Goal: Task Accomplishment & Management: Use online tool/utility

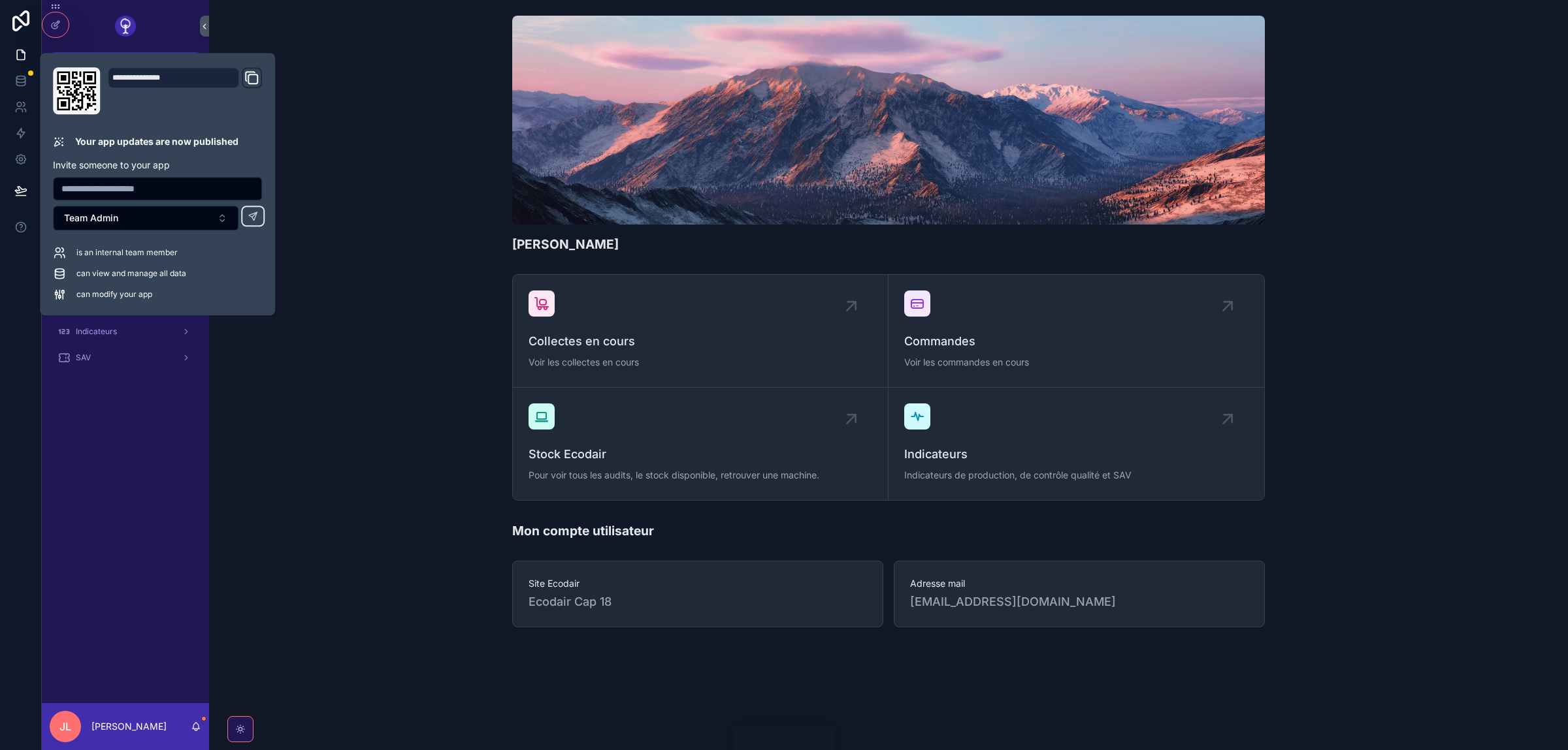
click at [437, 257] on div "[PERSON_NAME]" at bounding box center [888, 134] width 1338 height 248
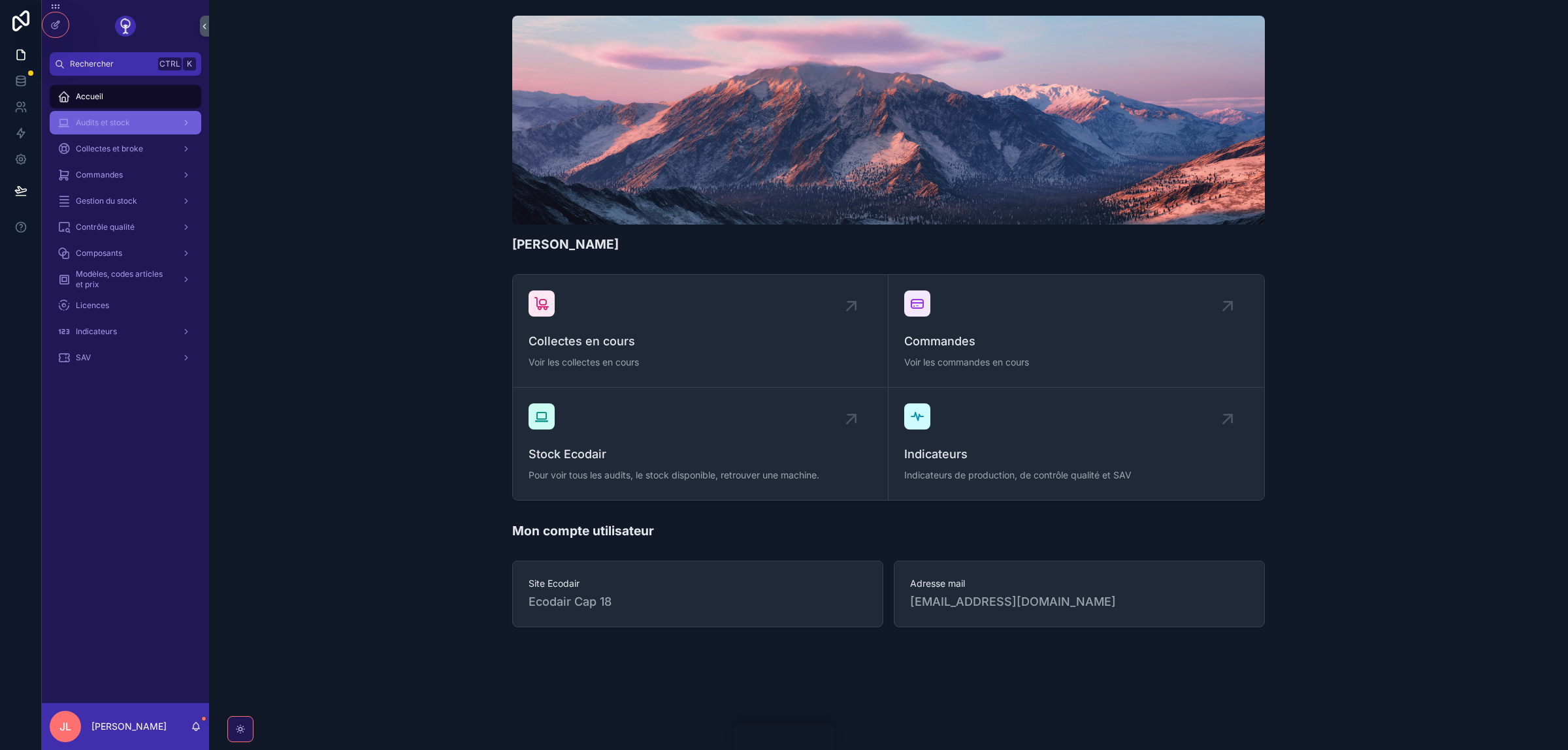
click at [117, 118] on span "Audits et stock" at bounding box center [103, 123] width 55 height 10
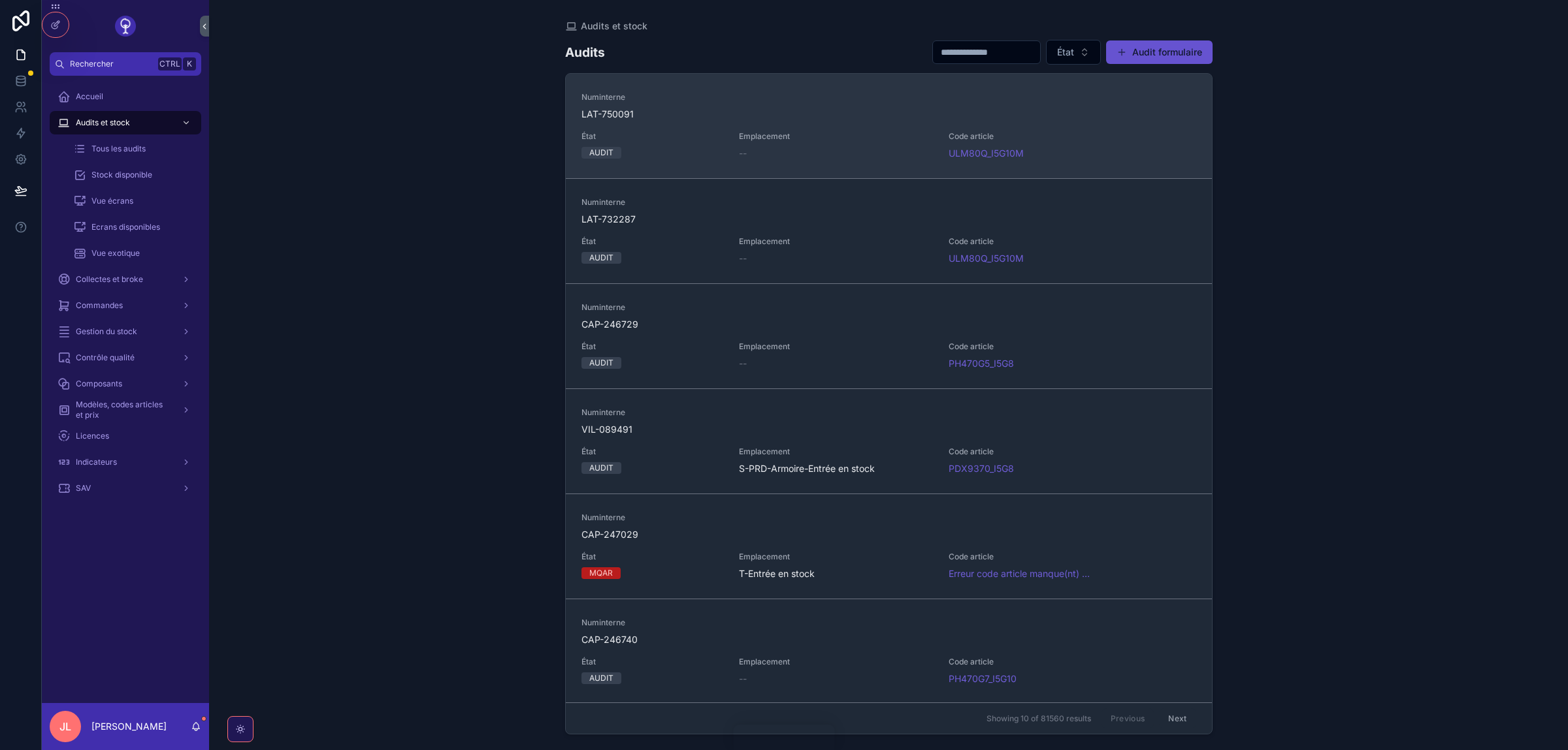
click at [869, 136] on span "Emplacement" at bounding box center [836, 136] width 195 height 10
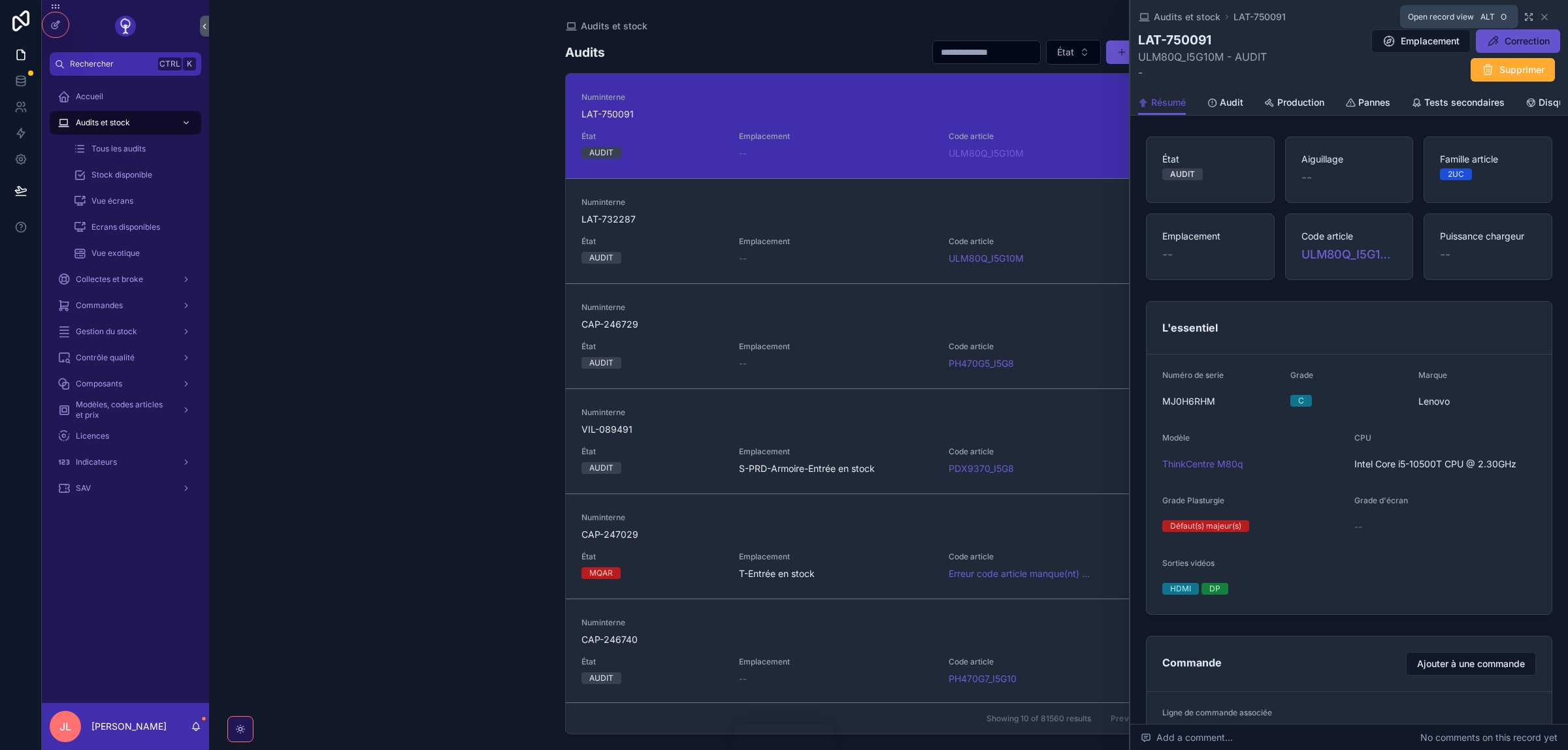
click at [1528, 15] on icon "scrollable content" at bounding box center [1528, 17] width 10 height 10
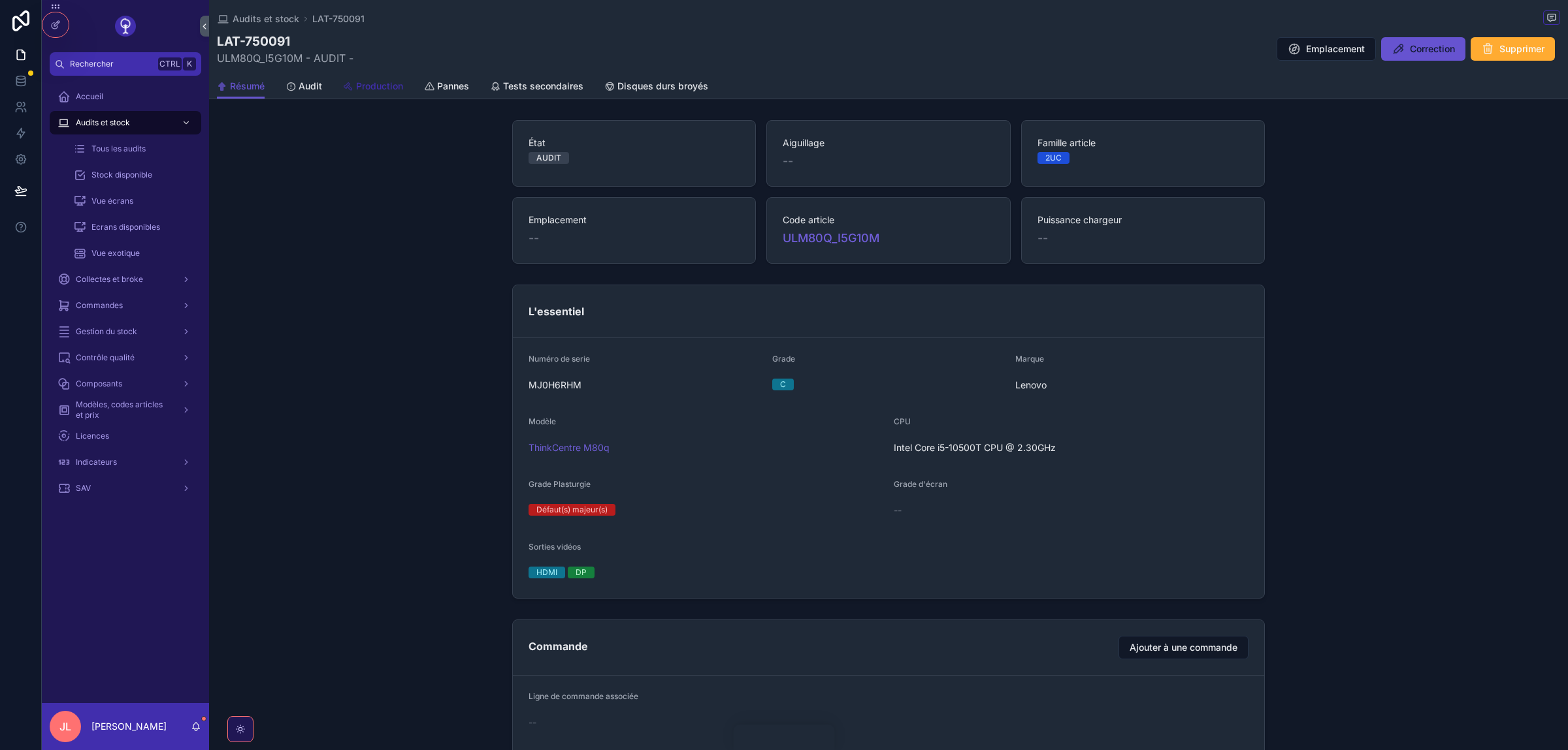
click at [388, 82] on span "Production" at bounding box center [380, 86] width 47 height 13
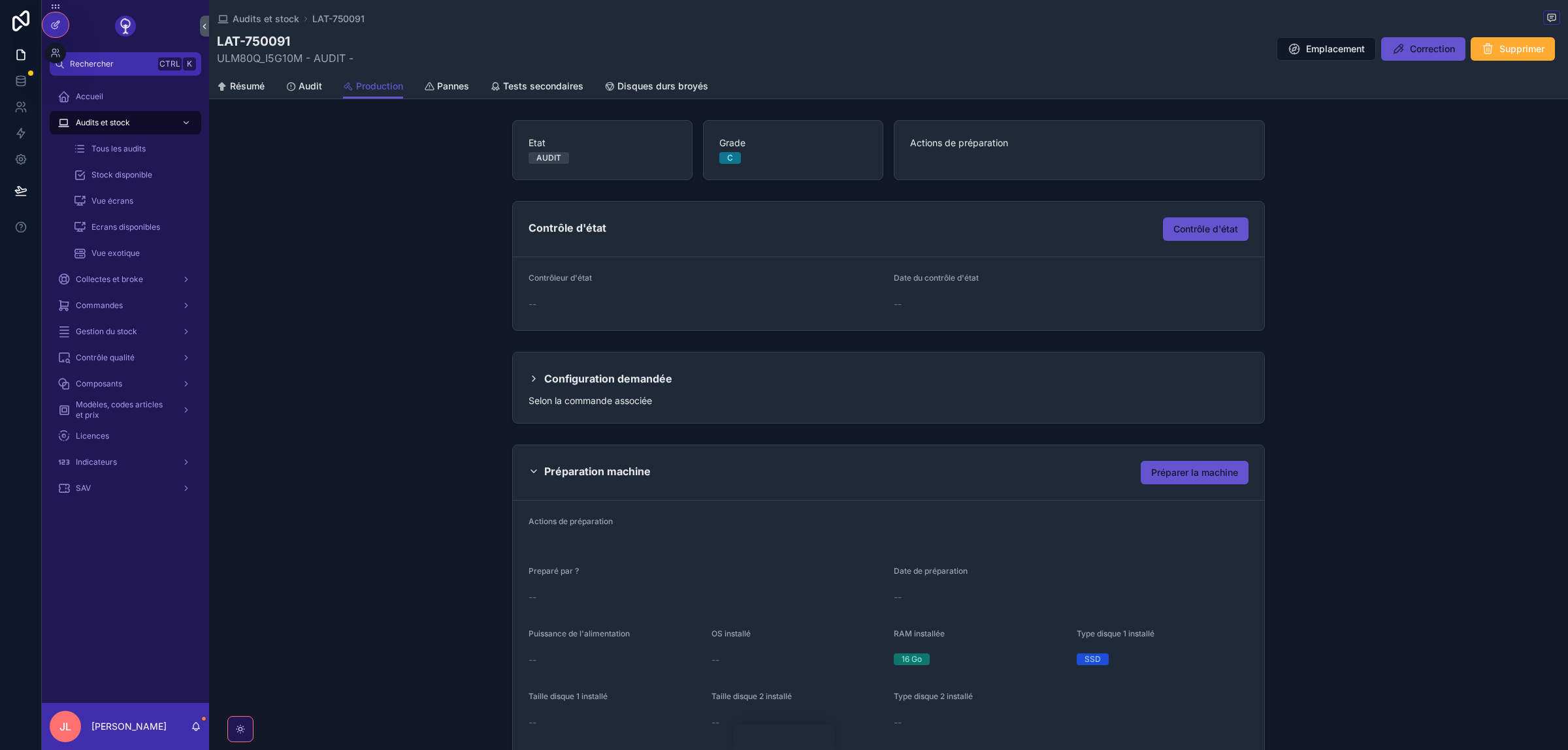
click at [58, 23] on icon at bounding box center [55, 24] width 10 height 10
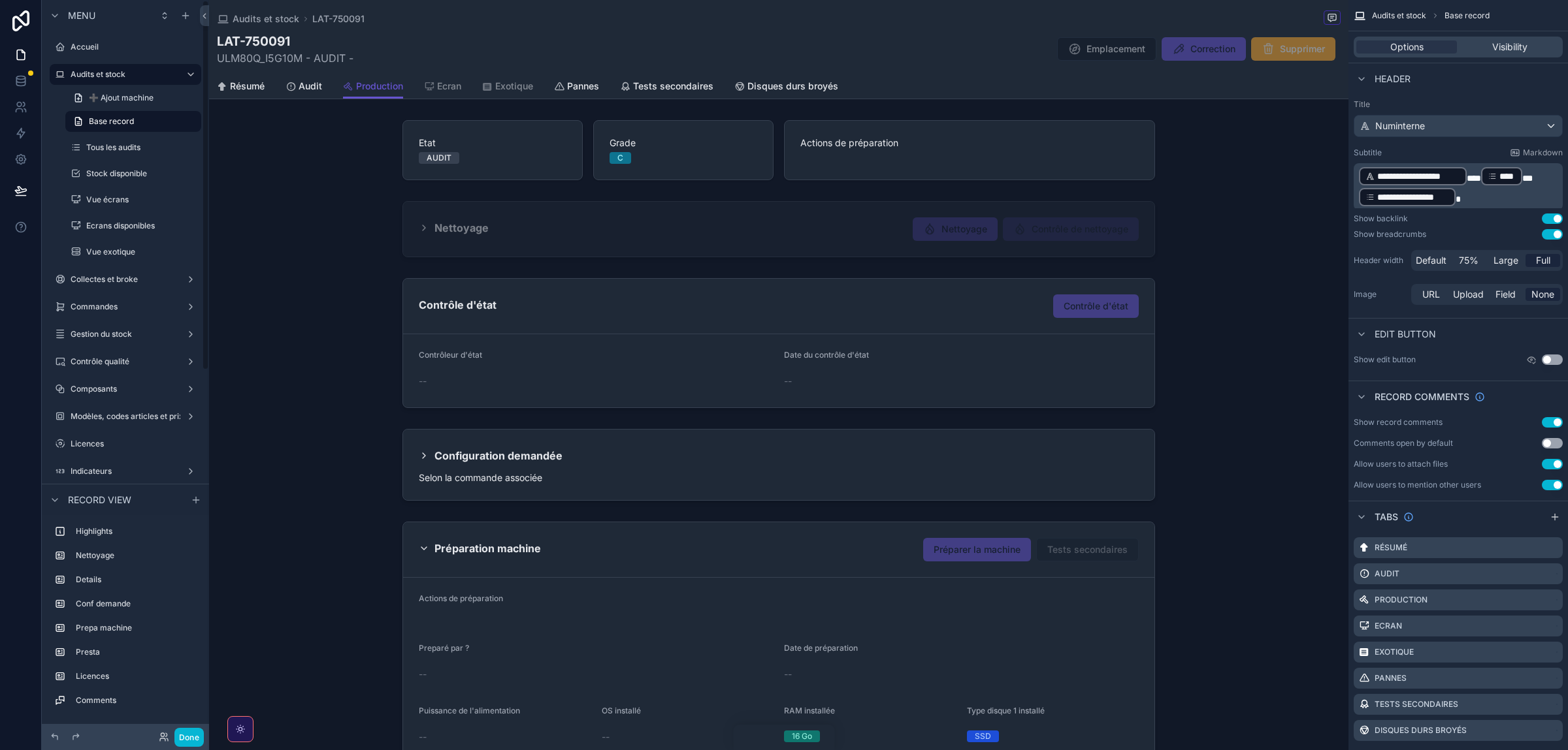
click at [777, 299] on div "scrollable content" at bounding box center [778, 343] width 1139 height 140
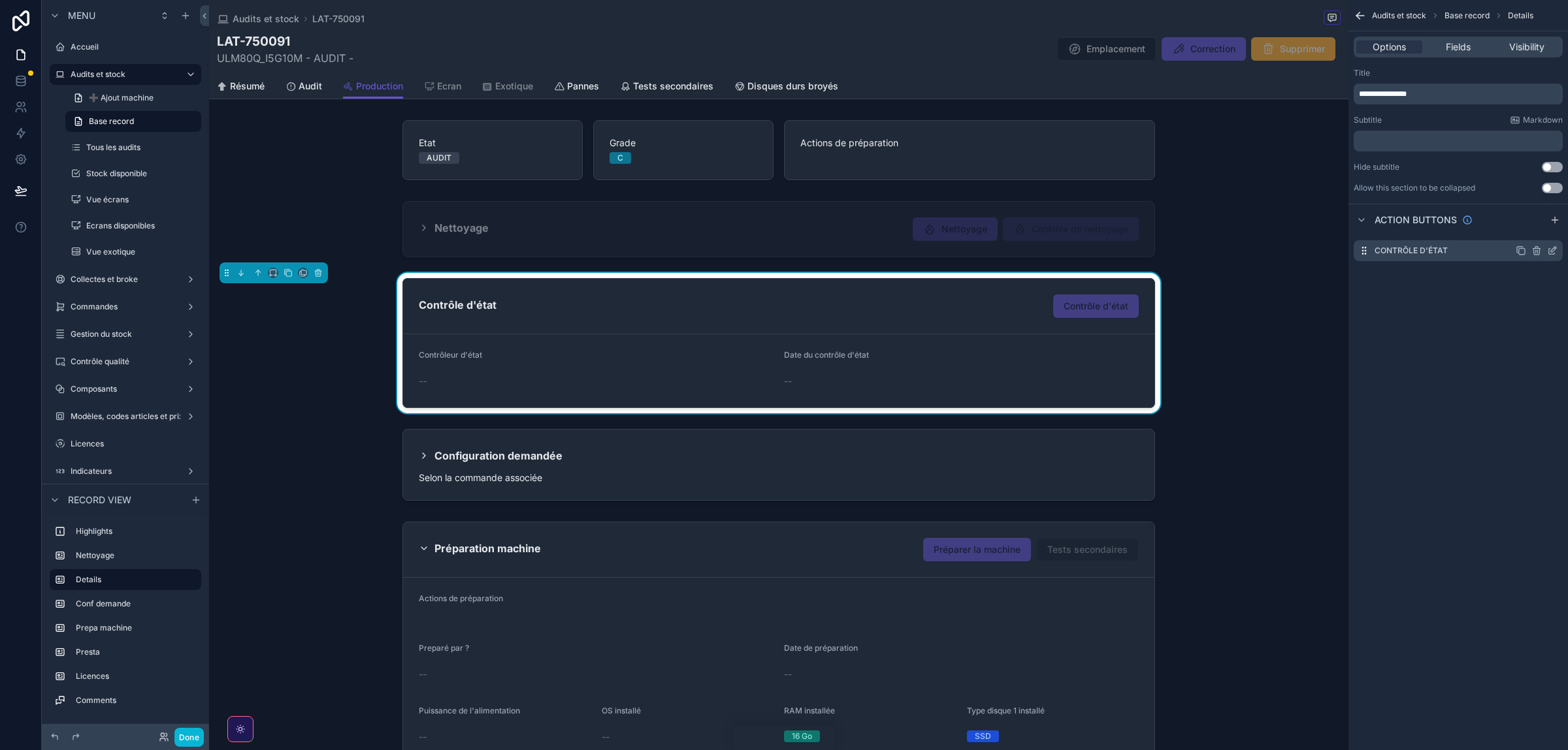
click at [1550, 254] on icon "scrollable content" at bounding box center [1551, 251] width 6 height 6
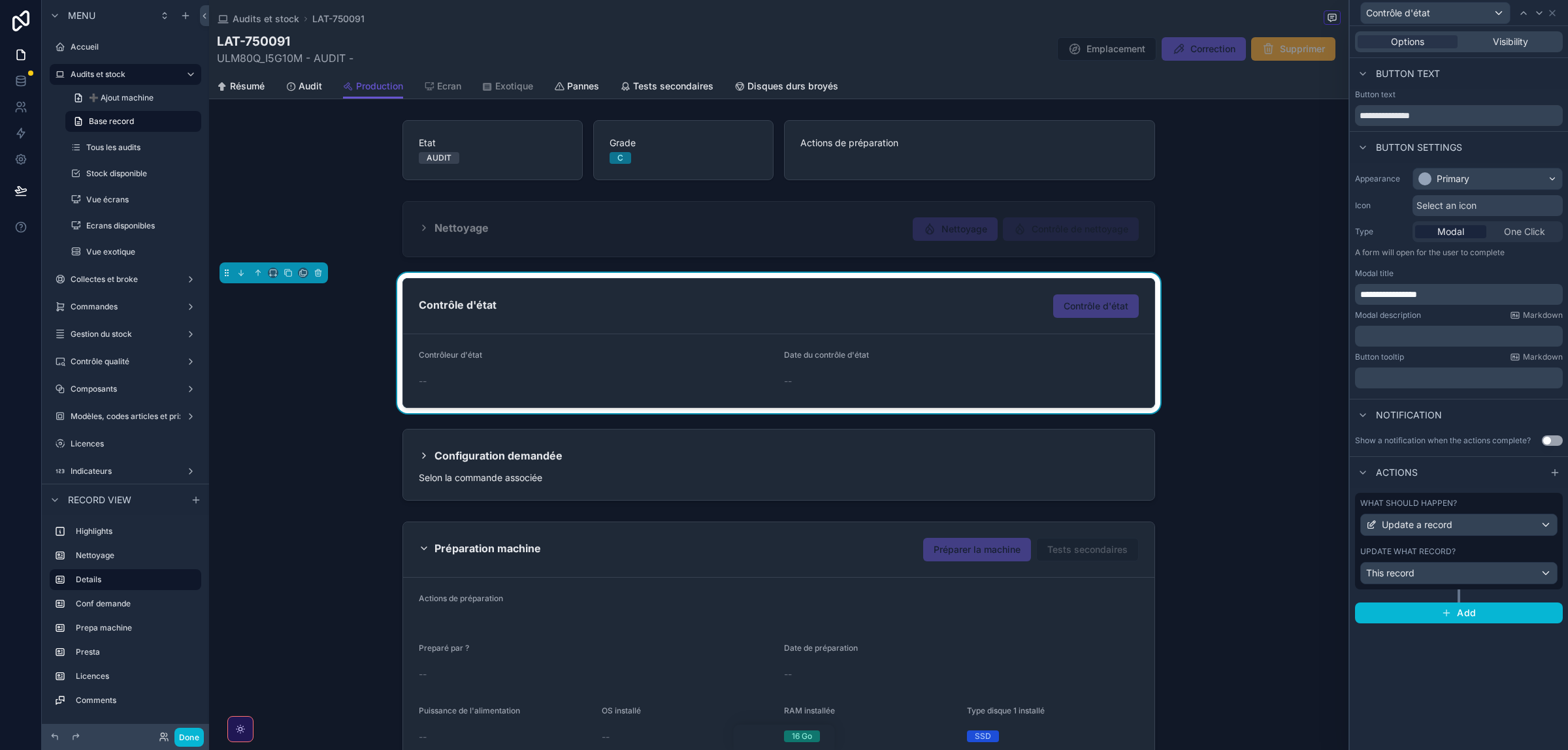
click at [1446, 510] on div "What should happen? Update a record" at bounding box center [1459, 517] width 197 height 38
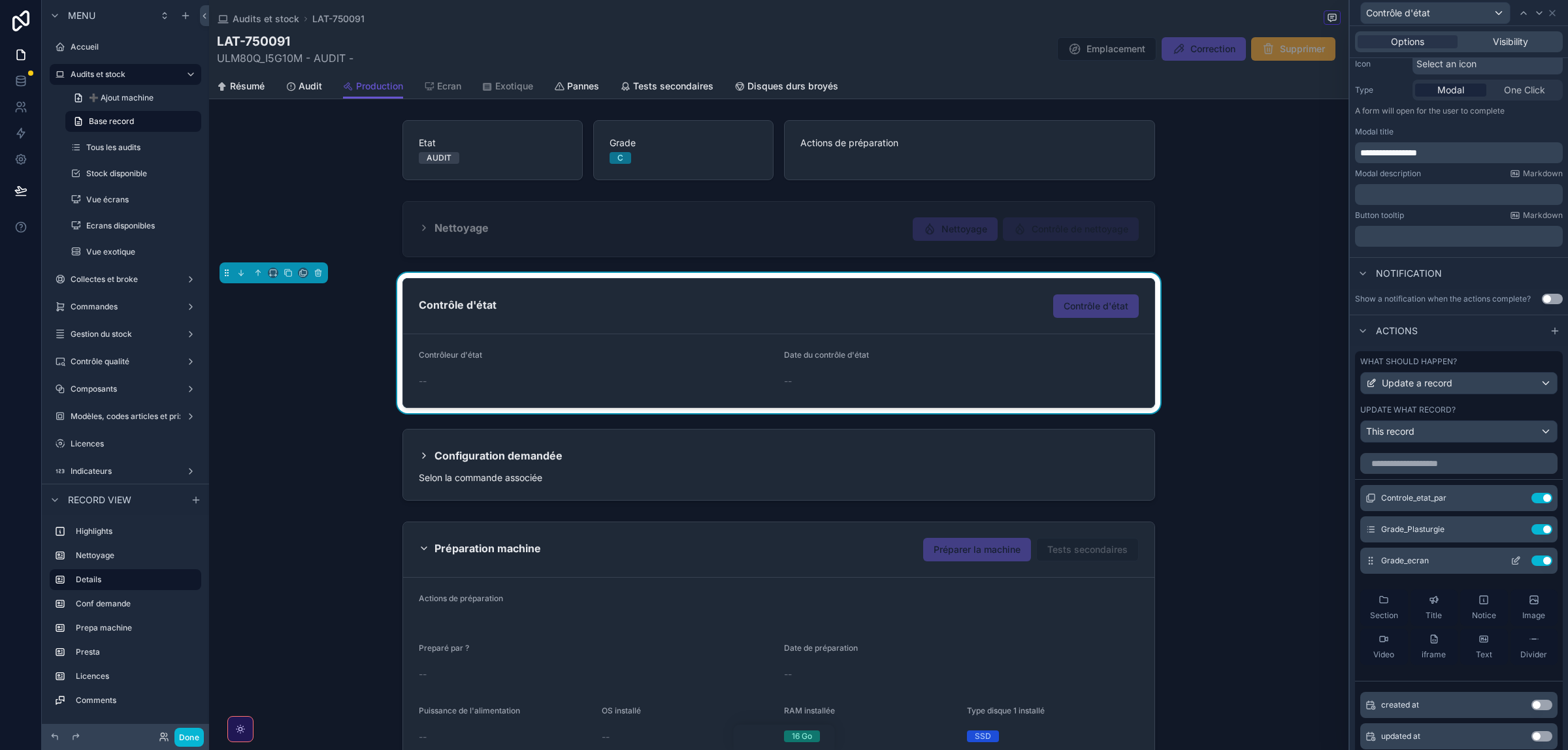
scroll to position [147, 0]
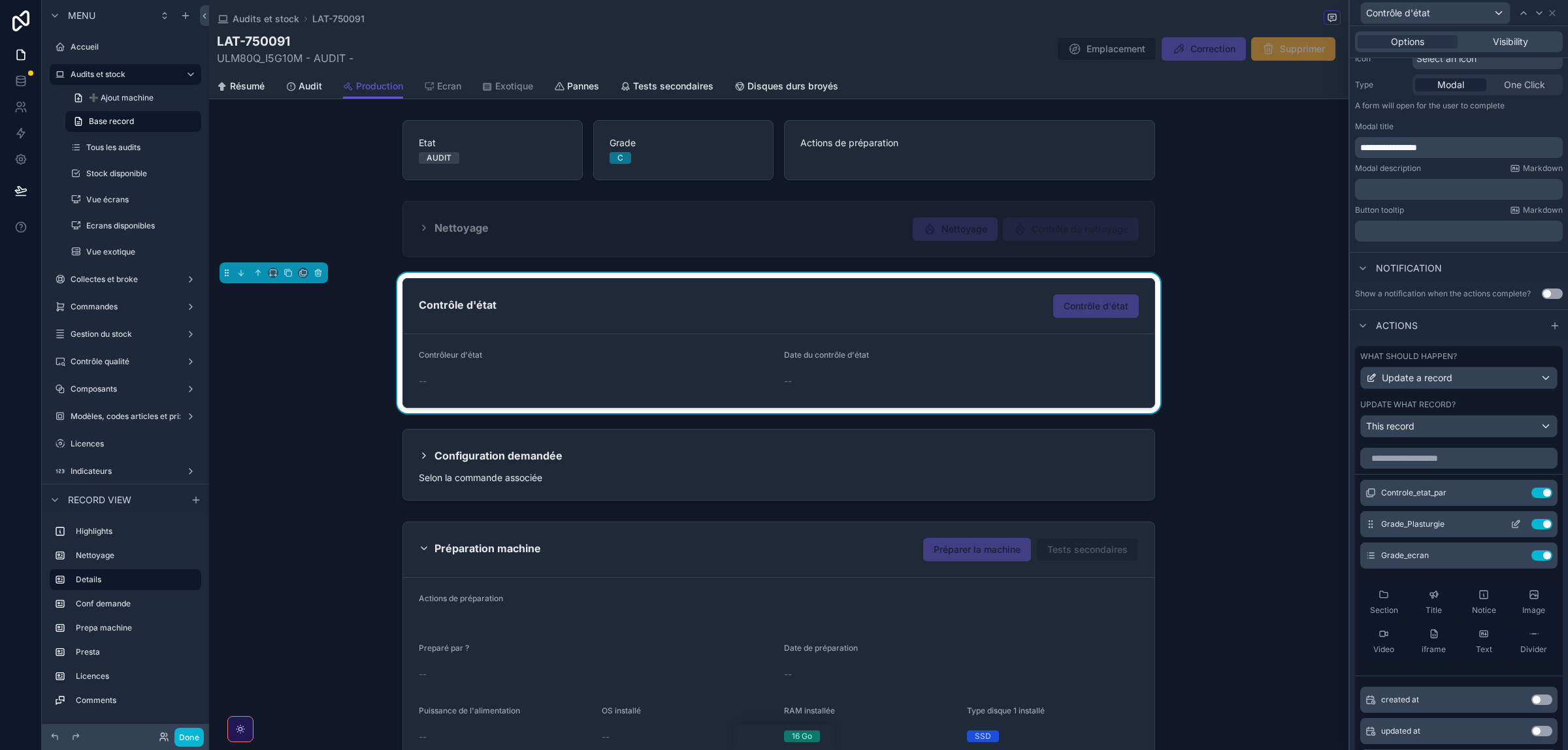
click at [1545, 526] on button "Use setting" at bounding box center [1542, 524] width 21 height 10
click at [1544, 526] on button "Use setting" at bounding box center [1542, 524] width 21 height 10
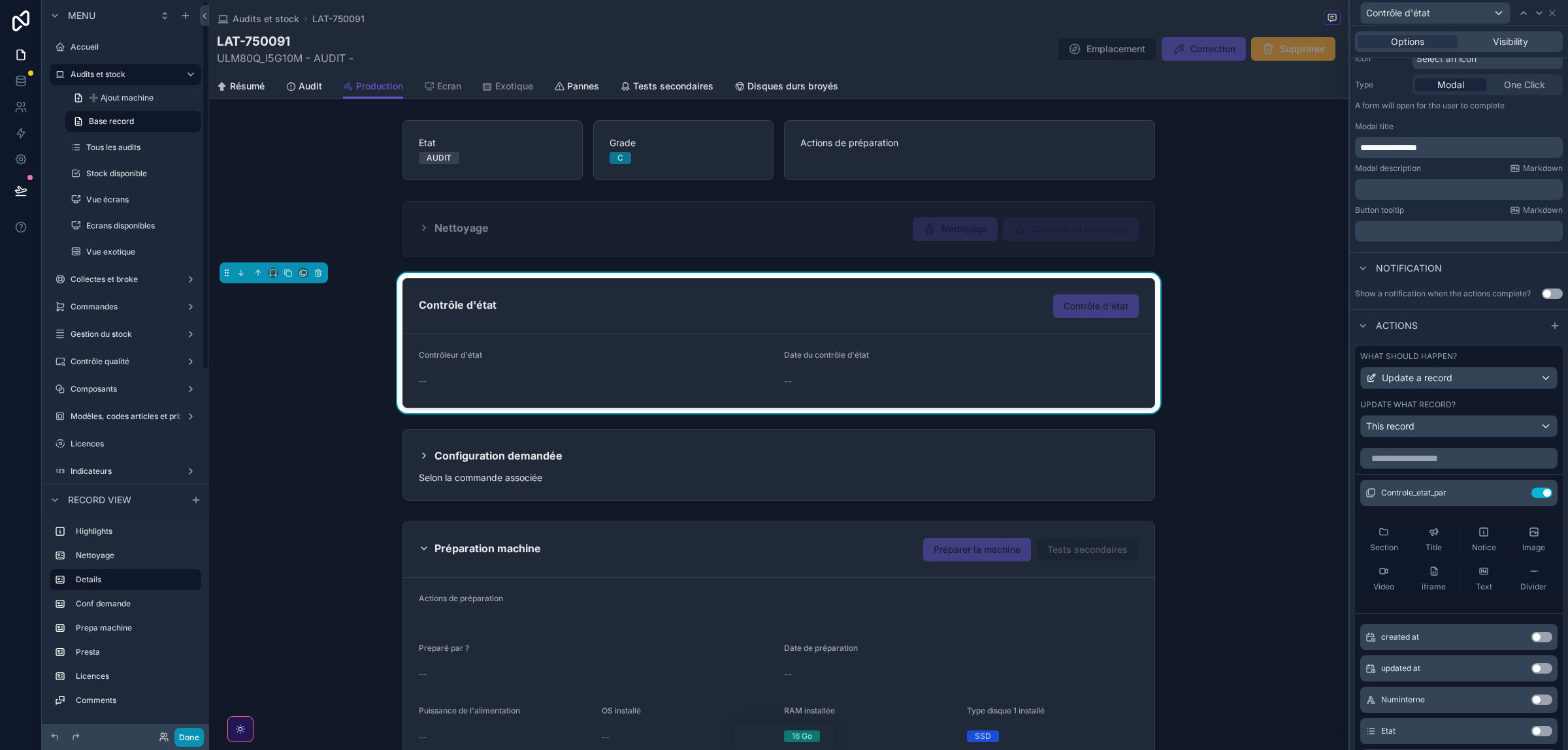
click at [189, 745] on button "Done" at bounding box center [189, 738] width 30 height 19
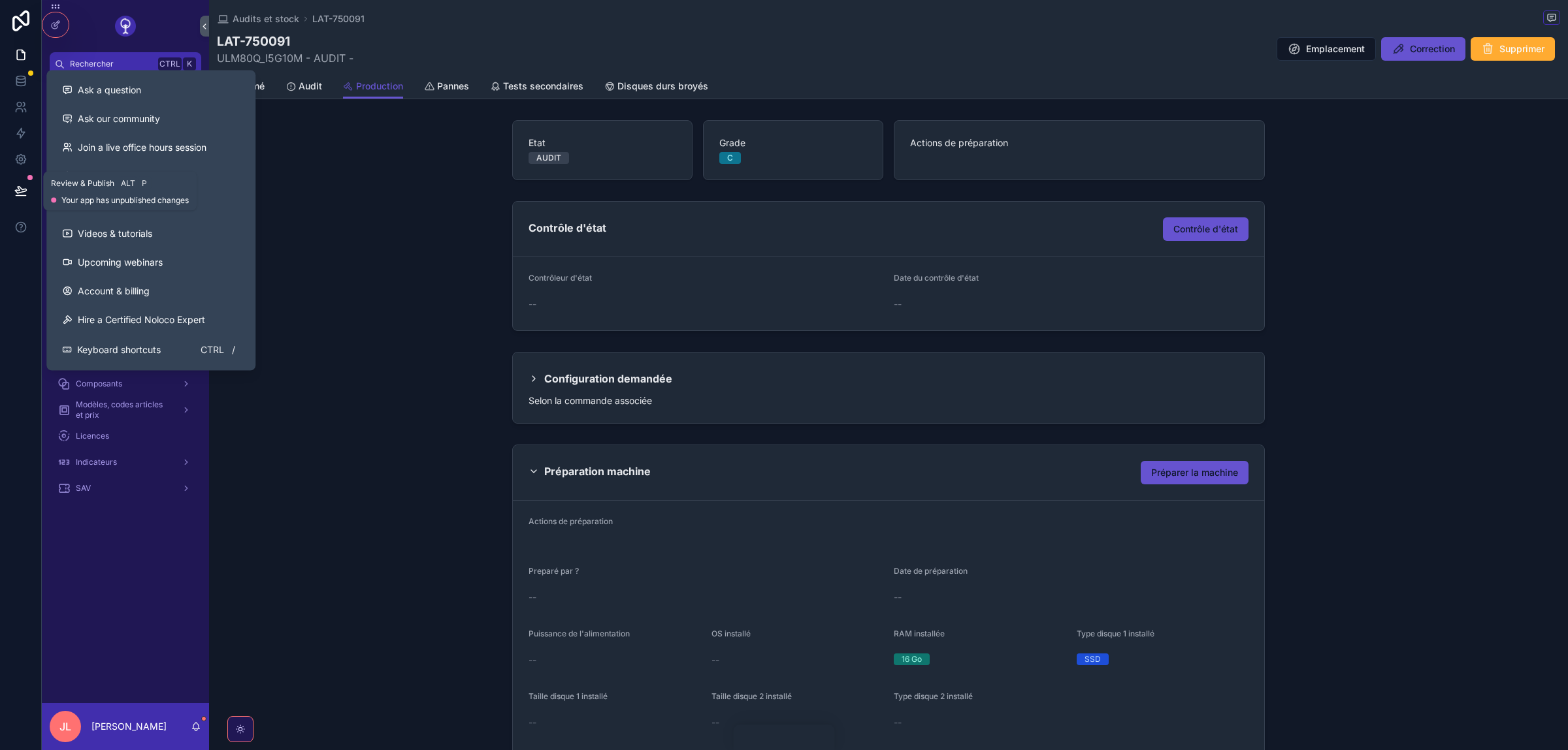
click at [16, 184] on icon at bounding box center [21, 191] width 13 height 13
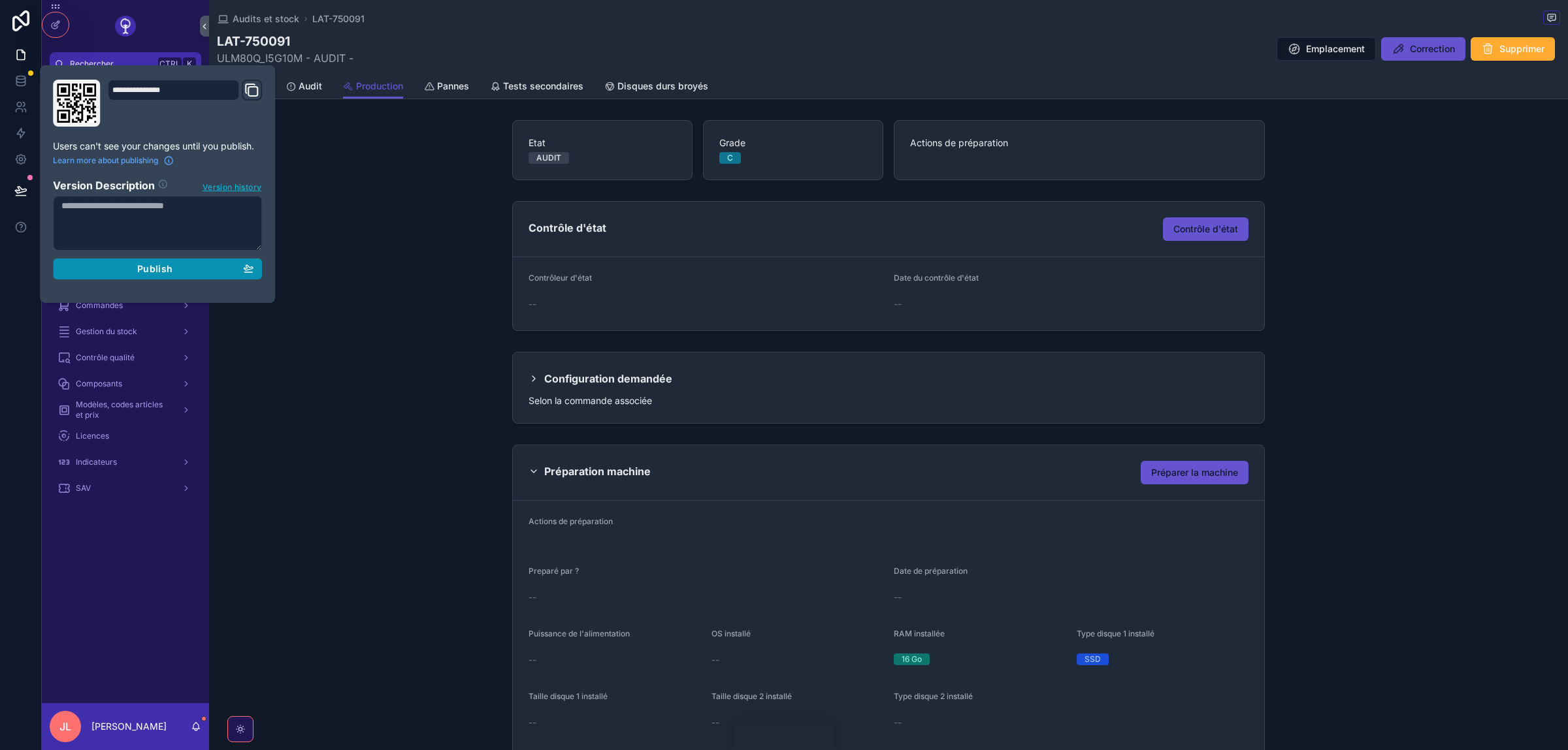
click at [107, 271] on div "Publish" at bounding box center [157, 269] width 192 height 12
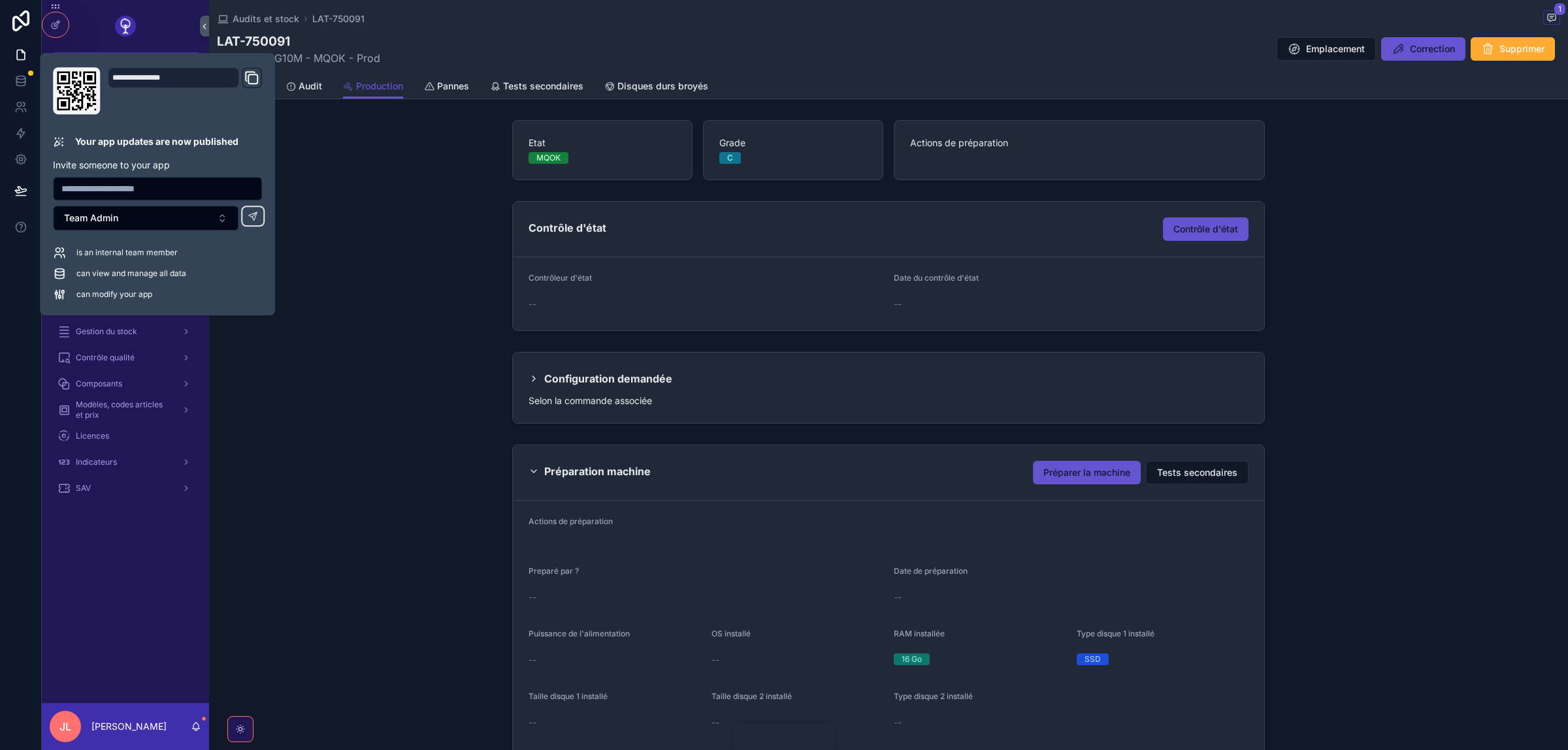
click at [415, 229] on div "Contrôle d'état Contrôle d'état Contrôleur d'état -- Date du contrôle d'état --" at bounding box center [888, 266] width 1359 height 140
